Goal: Navigation & Orientation: Understand site structure

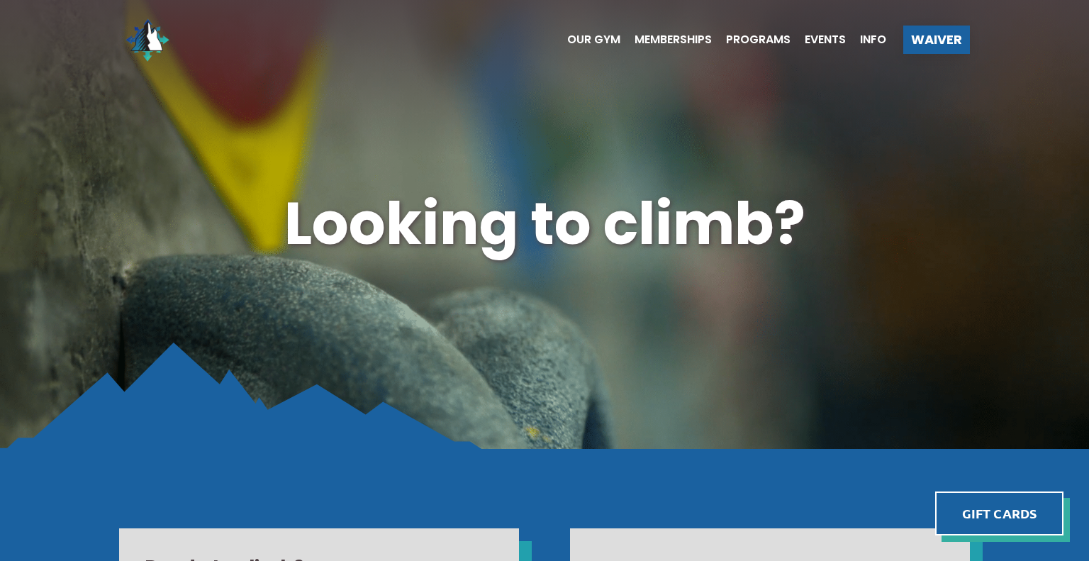
click at [927, 56] on div "Our Gym Memberships Programs Events Info Waiver" at bounding box center [544, 39] width 851 height 57
click at [927, 52] on div "Waiver" at bounding box center [936, 40] width 67 height 28
click at [597, 37] on span "Our Gym" at bounding box center [593, 39] width 53 height 11
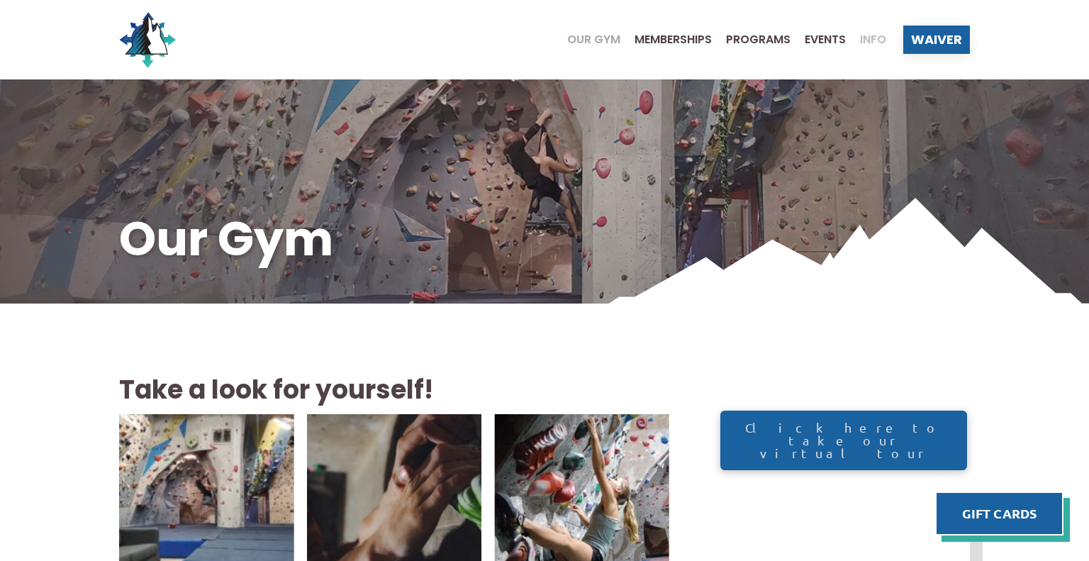
click at [871, 38] on span "Info" at bounding box center [873, 39] width 26 height 11
